Goal: Transaction & Acquisition: Purchase product/service

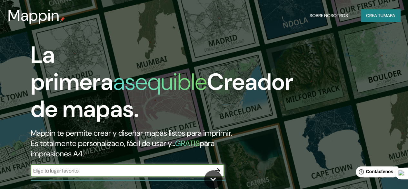
scroll to position [10, 0]
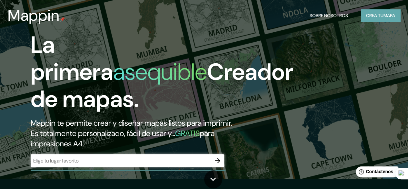
click at [376, 20] on button "Crea tu mapa" at bounding box center [380, 15] width 39 height 12
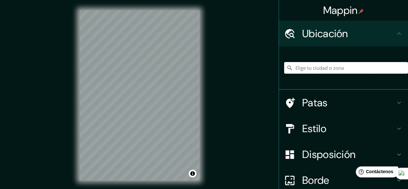
click at [315, 68] on input "Elige tu ciudad o zona" at bounding box center [346, 68] width 124 height 12
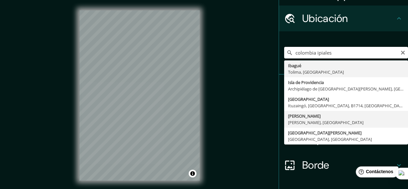
scroll to position [14, 0]
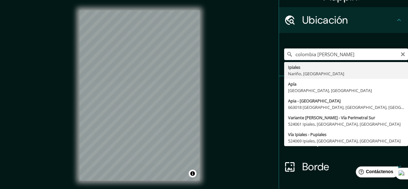
type input "Ipiales, [GEOGRAPHIC_DATA], [GEOGRAPHIC_DATA]"
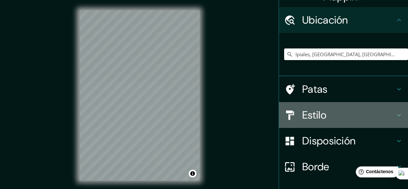
click at [351, 120] on h4 "Estilo" at bounding box center [348, 114] width 93 height 13
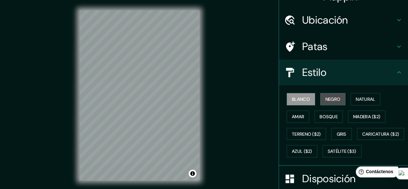
click at [332, 100] on font "Negro" at bounding box center [332, 99] width 15 height 6
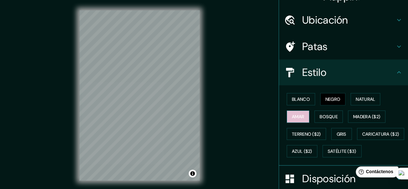
click at [299, 114] on font "Amar" at bounding box center [298, 116] width 12 height 6
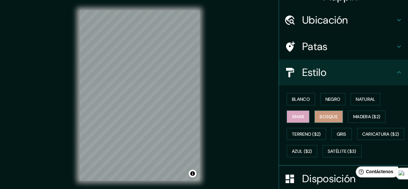
click at [328, 116] on font "Bosque" at bounding box center [328, 116] width 18 height 6
click at [356, 97] on font "Natural" at bounding box center [364, 99] width 19 height 6
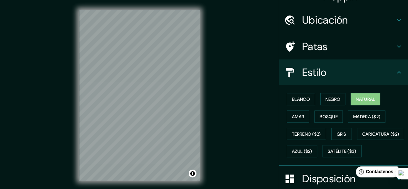
click at [217, 87] on div "Mappin Ubicación Ipiales, [GEOGRAPHIC_DATA], [GEOGRAPHIC_DATA] Patas Estilo Bla…" at bounding box center [204, 100] width 408 height 201
click at [325, 100] on font "Negro" at bounding box center [332, 99] width 15 height 6
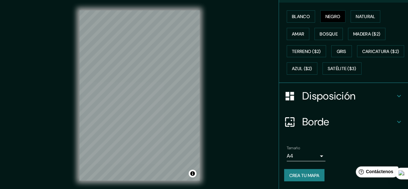
scroll to position [110, 0]
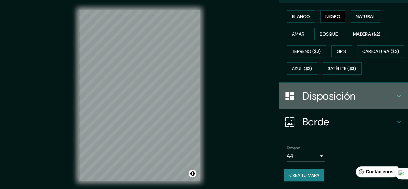
click at [326, 96] on font "Disposición" at bounding box center [328, 96] width 53 height 14
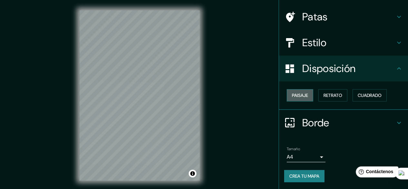
scroll to position [43, 0]
click at [303, 94] on font "Paisaje" at bounding box center [300, 95] width 16 height 6
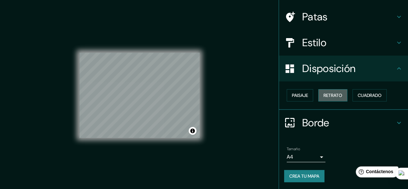
click at [329, 94] on font "Retrato" at bounding box center [332, 95] width 19 height 6
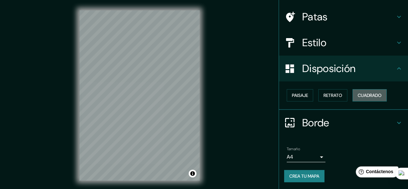
click at [357, 94] on font "Cuadrado" at bounding box center [369, 95] width 24 height 6
